Goal: Transaction & Acquisition: Subscribe to service/newsletter

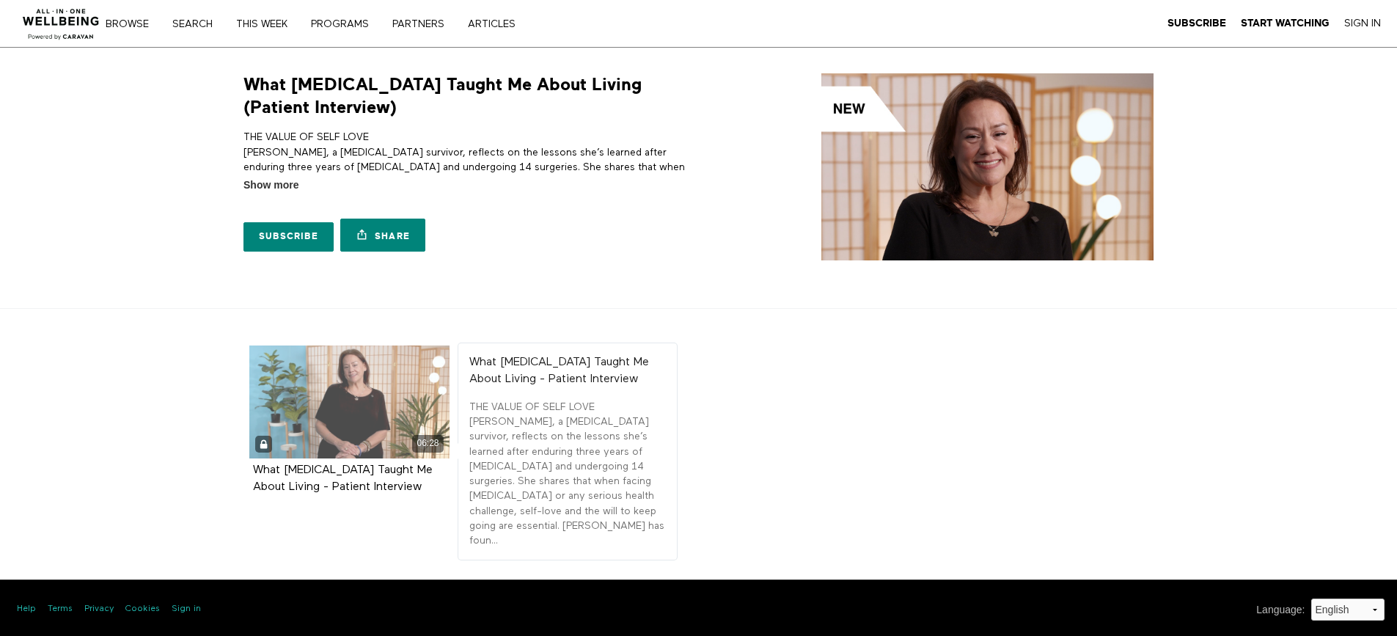
click at [342, 411] on div "06:28" at bounding box center [349, 401] width 201 height 113
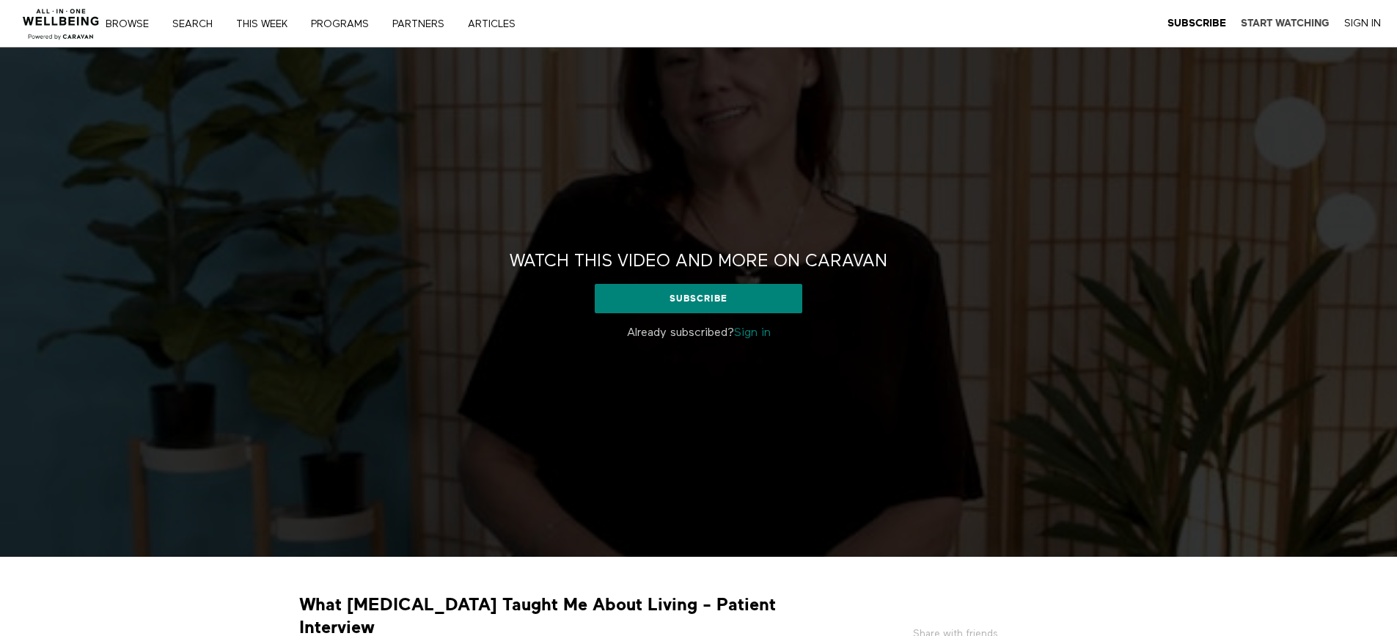
click at [1266, 26] on strong "Start Watching" at bounding box center [1285, 23] width 89 height 11
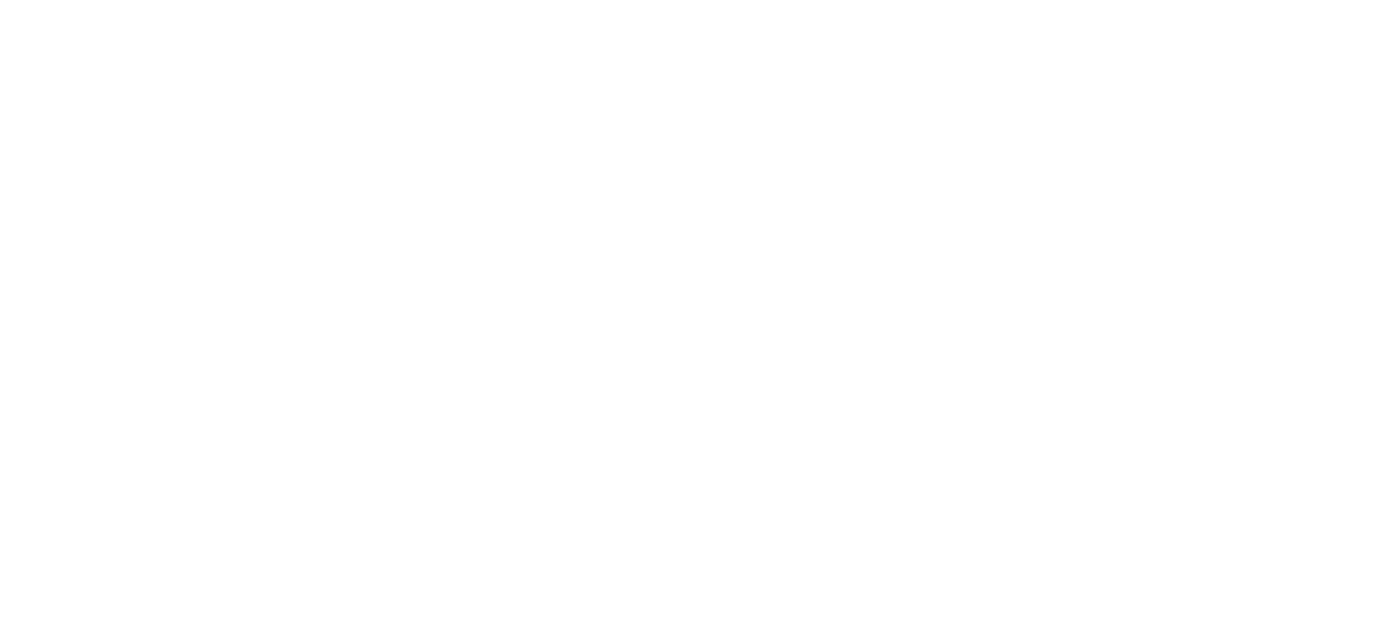
click at [1266, 6] on html at bounding box center [698, 3] width 1397 height 6
